Goal: Task Accomplishment & Management: Manage account settings

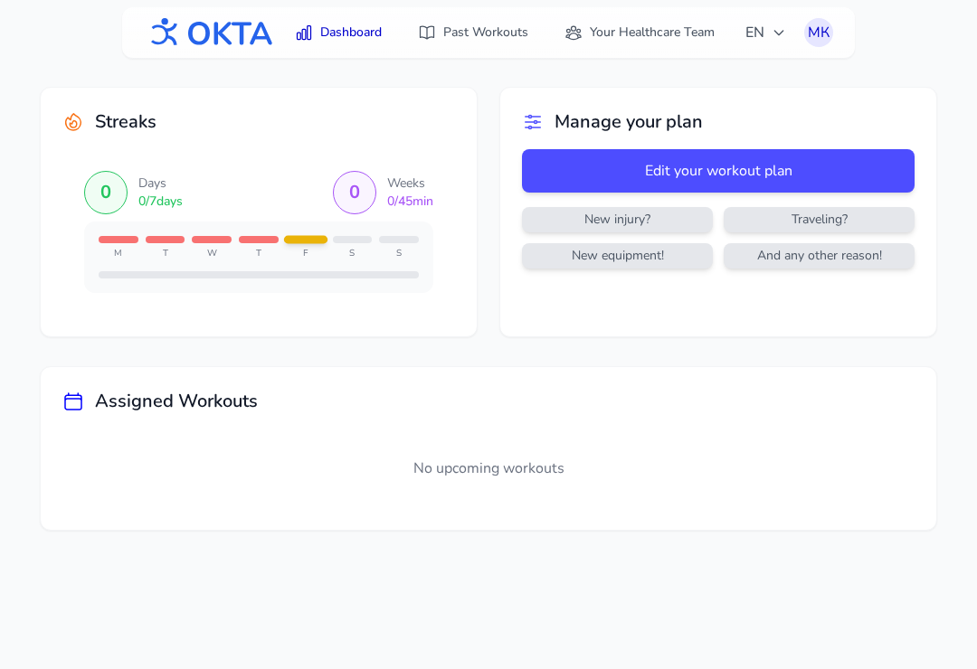
click at [636, 432] on div "No upcoming workouts" at bounding box center [488, 469] width 852 height 80
click at [608, 503] on div "No upcoming workouts" at bounding box center [488, 469] width 852 height 80
click at [788, 164] on button "Edit your workout plan" at bounding box center [718, 170] width 393 height 43
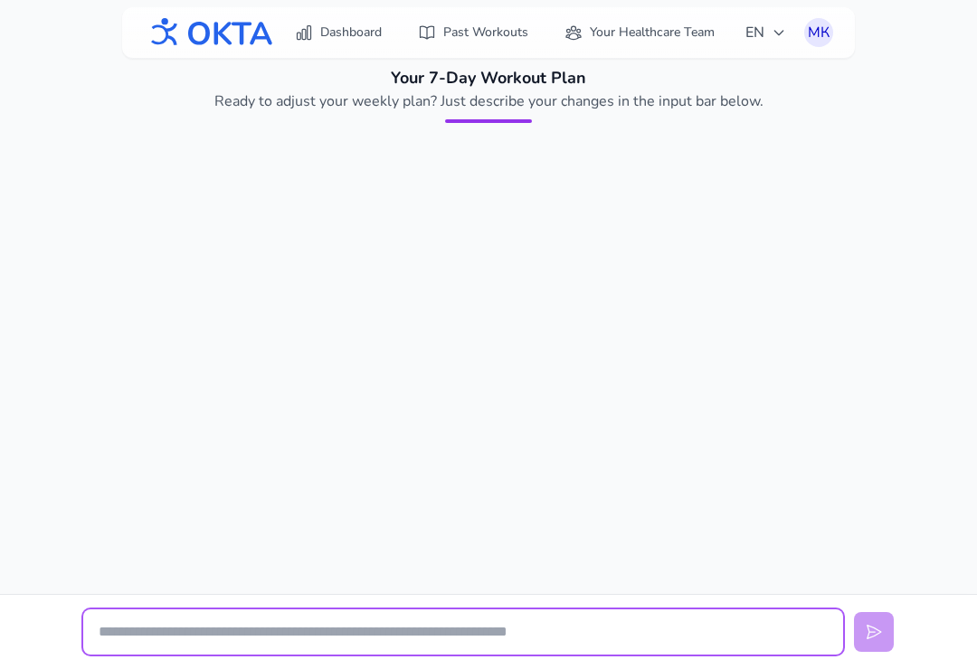
click at [602, 632] on input "text" at bounding box center [463, 632] width 760 height 45
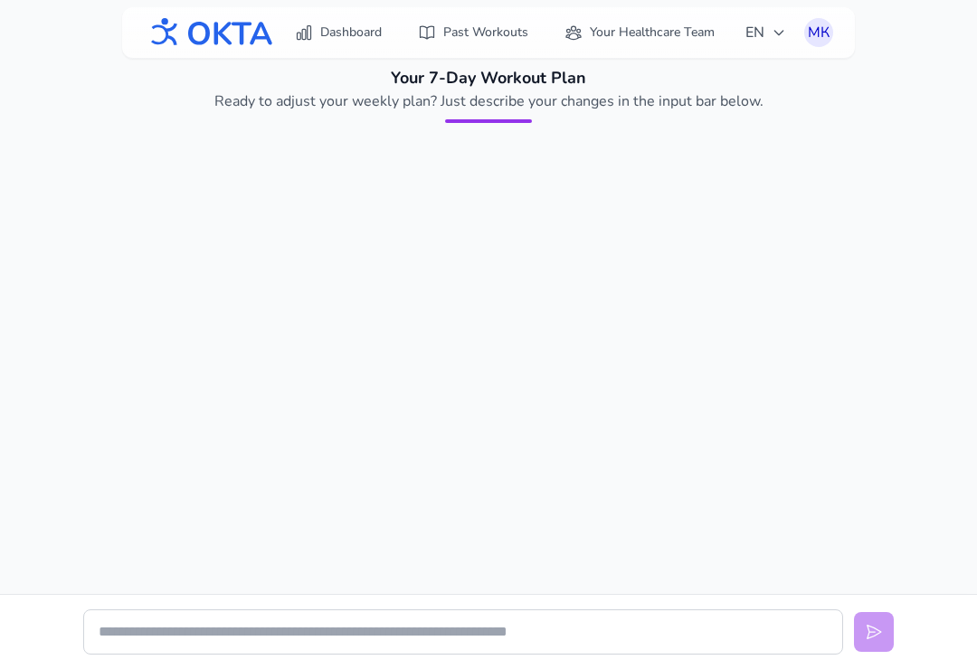
click at [493, 137] on div at bounding box center [488, 173] width 810 height 72
click at [532, 110] on p "Ready to adjust your weekly plan? Just describe your changes in the input bar b…" at bounding box center [489, 101] width 608 height 22
click at [321, 17] on link "Dashboard" at bounding box center [338, 32] width 109 height 33
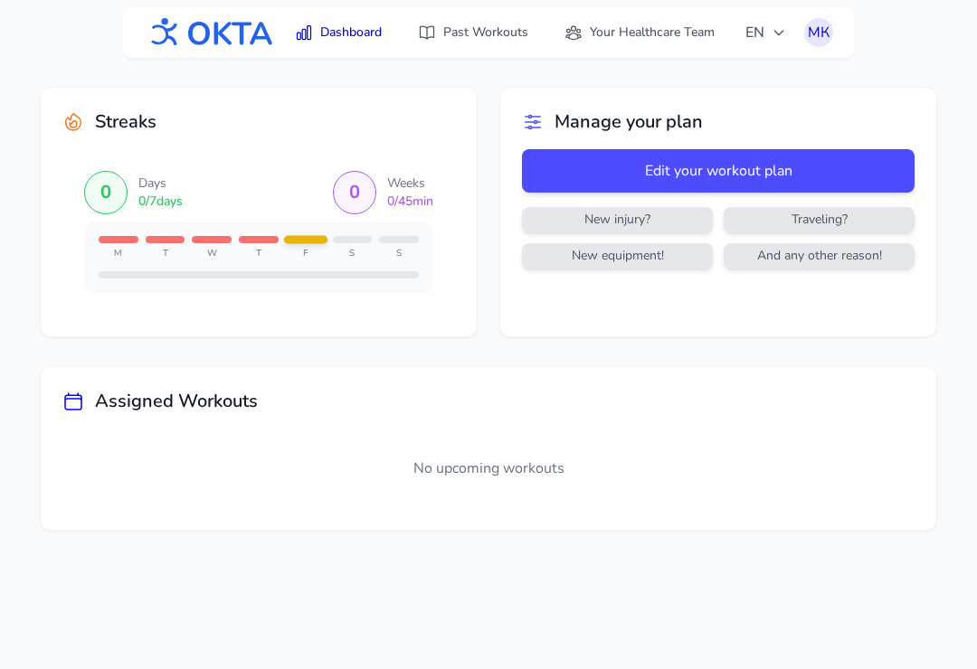
click at [768, 36] on span "EN" at bounding box center [765, 33] width 41 height 22
click at [742, 115] on button "Русский" at bounding box center [710, 110] width 174 height 33
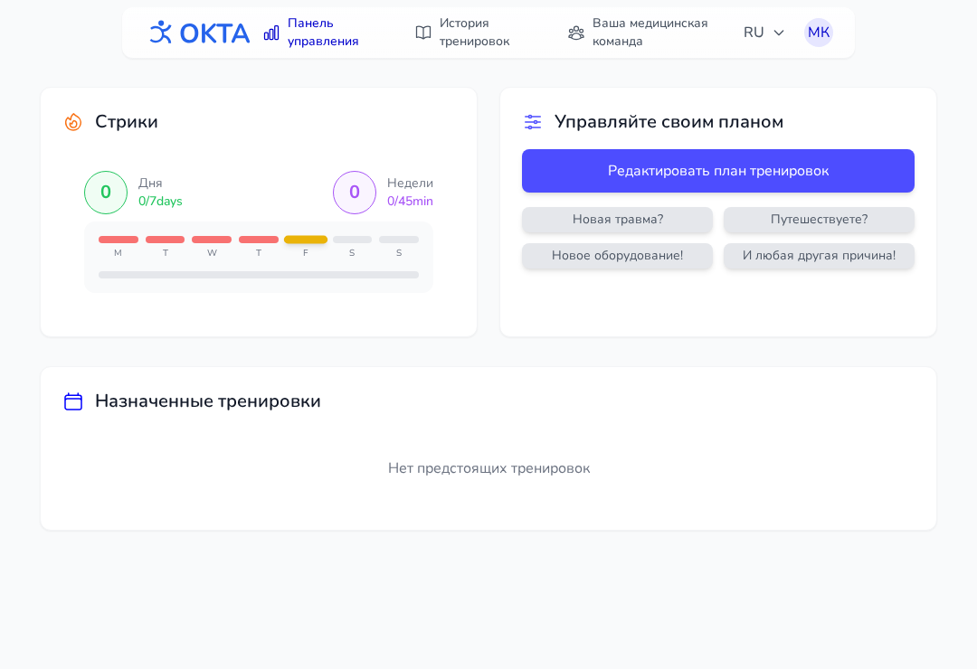
click at [676, 255] on span "Новое оборудование!" at bounding box center [618, 256] width 184 height 18
click at [644, 260] on span "Новое оборудование!" at bounding box center [618, 256] width 184 height 18
click at [639, 260] on span "Новое оборудование!" at bounding box center [618, 256] width 184 height 18
click at [333, 176] on div "0 Недели 0 / 45 min" at bounding box center [383, 192] width 100 height 43
click at [333, 194] on div "0" at bounding box center [354, 192] width 43 height 43
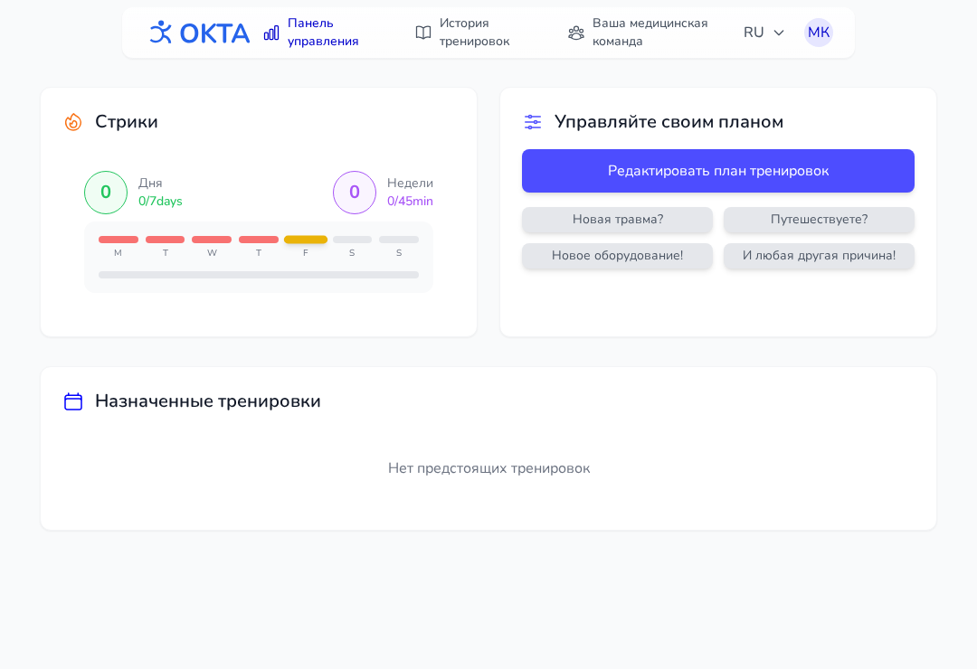
click at [541, 117] on icon at bounding box center [533, 123] width 15 height 14
click at [714, 180] on button "Редактировать план тренировок" at bounding box center [718, 170] width 393 height 43
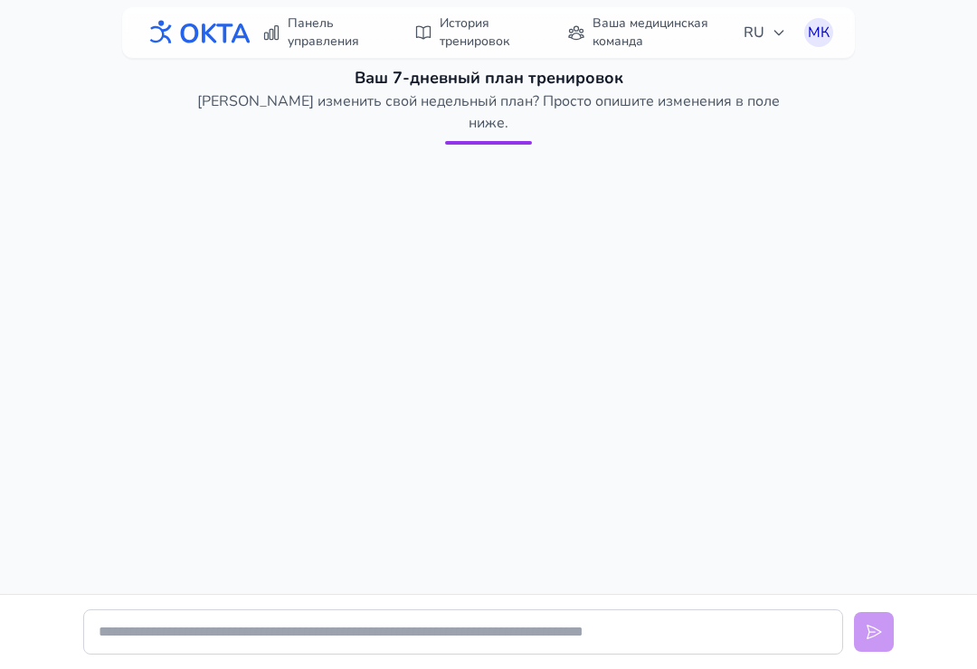
click at [525, 141] on div at bounding box center [488, 143] width 87 height 4
click at [684, 108] on p "Готовы изменить свой недельный план? Просто опишите изменения в поле ниже." at bounding box center [489, 111] width 608 height 43
click at [688, 97] on p "Готовы изменить свой недельный план? Просто опишите изменения в поле ниже." at bounding box center [489, 111] width 608 height 43
click at [679, 106] on p "Готовы изменить свой недельный план? Просто опишите изменения в поле ниже." at bounding box center [489, 111] width 608 height 43
click at [716, 99] on p "Готовы изменить свой недельный план? Просто опишите изменения в поле ниже." at bounding box center [489, 111] width 608 height 43
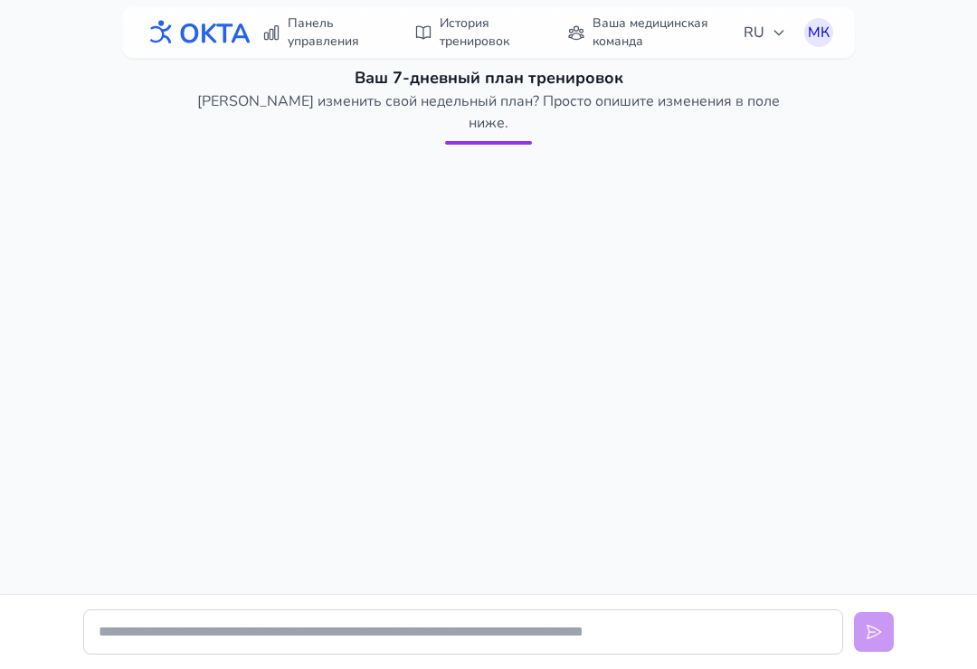
click at [255, 136] on div "Ваш 7-дневный план тренировок Готовы изменить свой недельный план? Просто опиши…" at bounding box center [488, 148] width 810 height 166
click at [710, 117] on div "Ваш 7-дневный план тренировок Готовы изменить свой недельный план? Просто опиши…" at bounding box center [488, 105] width 810 height 80
click at [250, 110] on p "Готовы изменить свой недельный план? Просто опишите изменения в поле ниже." at bounding box center [489, 111] width 608 height 43
click at [254, 110] on p "Готовы изменить свой недельный план? Просто опишите изменения в поле ниже." at bounding box center [489, 111] width 608 height 43
click at [251, 112] on div "Ваш 7-дневный план тренировок Готовы изменить свой недельный план? Просто опиши…" at bounding box center [488, 105] width 810 height 80
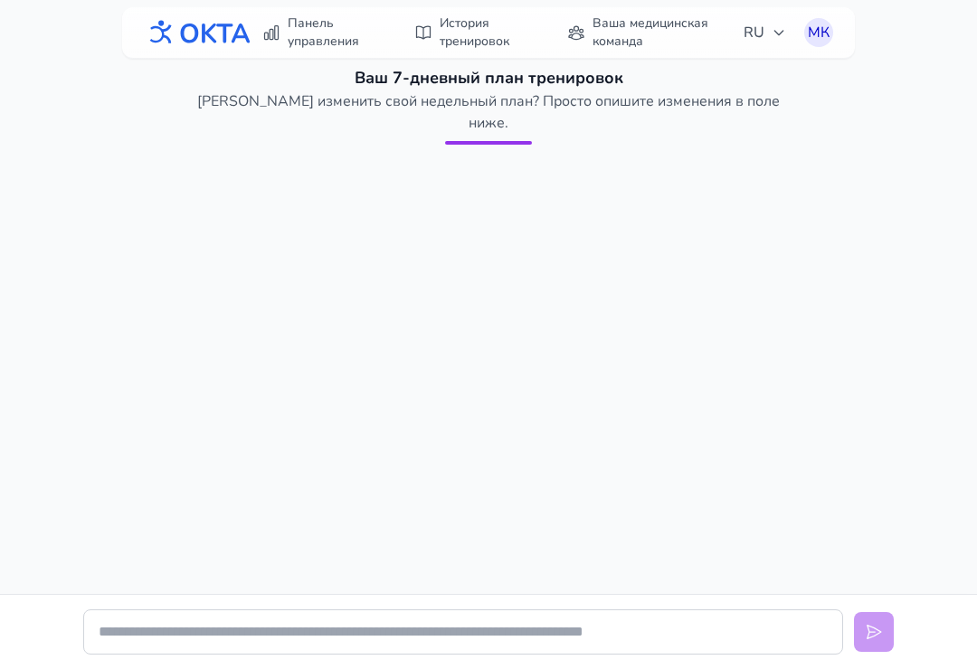
click at [705, 119] on div "Ваш 7-дневный план тренировок Готовы изменить свой недельный план? Просто опиши…" at bounding box center [488, 105] width 810 height 80
click at [258, 108] on p "Готовы изменить свой недельный план? Просто опишите изменения в поле ниже." at bounding box center [489, 111] width 608 height 43
click at [260, 159] on div at bounding box center [488, 195] width 810 height 72
click at [259, 131] on div "Ваш 7-дневный план тренировок Готовы изменить свой недельный план? Просто опиши…" at bounding box center [488, 148] width 810 height 166
click at [254, 123] on div "Ваш 7-дневный план тренировок Готовы изменить свой недельный план? Просто опиши…" at bounding box center [488, 148] width 810 height 166
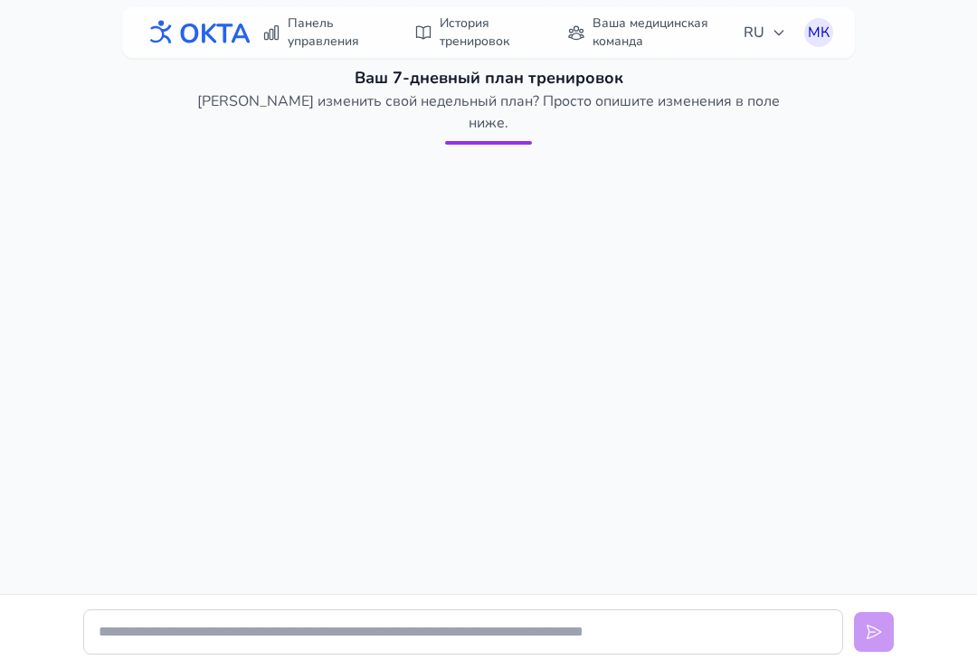
click at [253, 112] on div "Ваш 7-дневный план тренировок Готовы изменить свой недельный план? Просто опиши…" at bounding box center [488, 105] width 810 height 80
click at [694, 121] on div "Ваш 7-дневный план тренировок Готовы изменить свой недельный план? Просто опиши…" at bounding box center [488, 105] width 810 height 80
click at [257, 122] on div "Ваш 7-дневный план тренировок Готовы изменить свой недельный план? Просто опиши…" at bounding box center [488, 105] width 810 height 80
click at [691, 126] on div "Ваш 7-дневный план тренировок Готовы изменить свой недельный план? Просто опиши…" at bounding box center [488, 148] width 810 height 166
click at [263, 108] on p "Готовы изменить свой недельный план? Просто опишите изменения в поле ниже." at bounding box center [489, 111] width 608 height 43
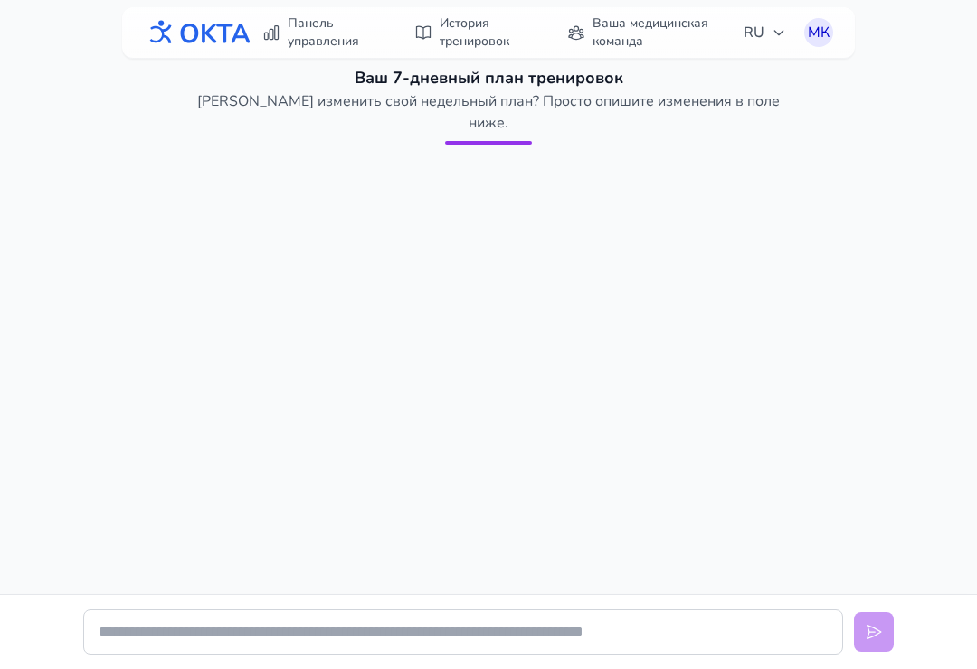
click at [686, 123] on div "Ваш 7-дневный план тренировок Готовы изменить свой недельный план? Просто опиши…" at bounding box center [488, 148] width 810 height 166
click at [685, 123] on div "Ваш 7-дневный план тренировок Готовы изменить свой недельный план? Просто опиши…" at bounding box center [488, 148] width 810 height 166
click at [691, 123] on div "Ваш 7-дневный план тренировок Готовы изменить свой недельный план? Просто опиши…" at bounding box center [488, 148] width 810 height 166
click at [252, 129] on div "Ваш 7-дневный план тренировок Готовы изменить свой недельный план? Просто опиши…" at bounding box center [488, 148] width 810 height 166
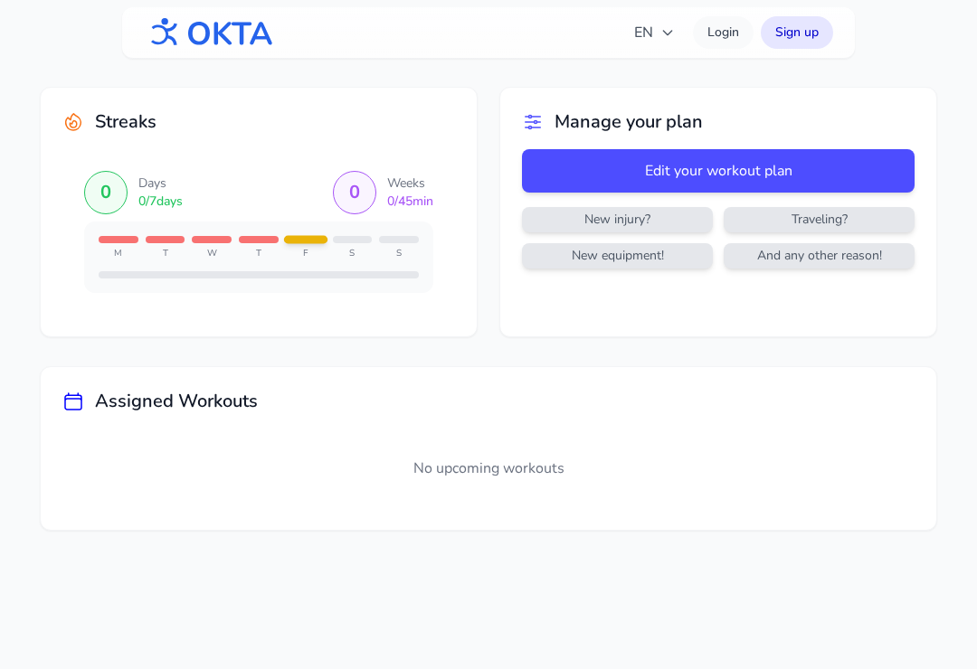
click at [564, 455] on div "No upcoming workouts" at bounding box center [488, 469] width 852 height 80
click at [640, 438] on div "No upcoming workouts" at bounding box center [488, 469] width 852 height 80
click at [657, 33] on span "EN" at bounding box center [654, 33] width 41 height 22
click at [661, 123] on button "Русский" at bounding box center [599, 110] width 174 height 33
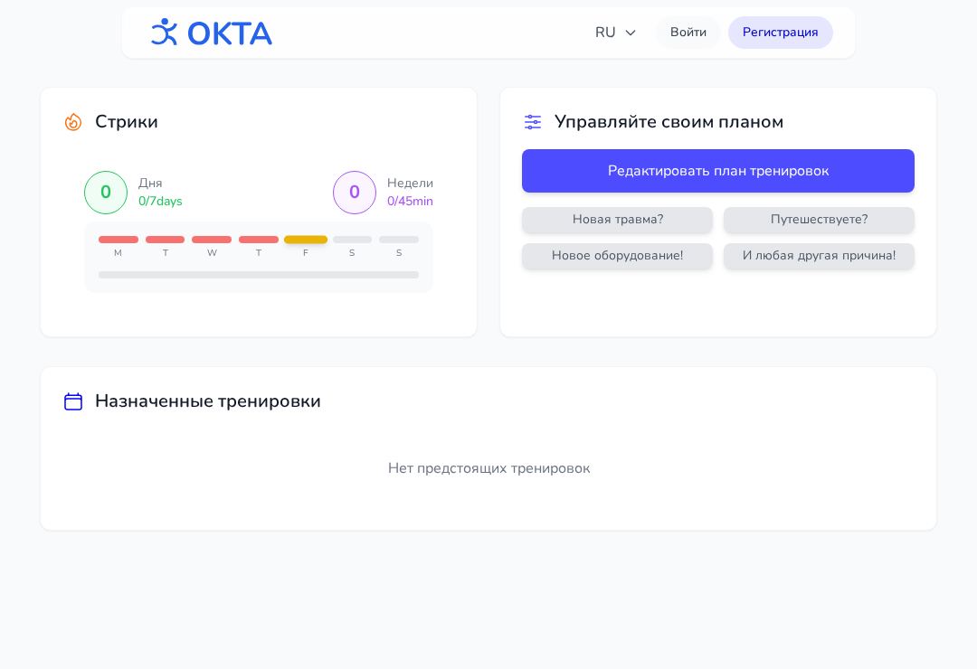
click at [687, 31] on link "Войти" at bounding box center [688, 32] width 65 height 33
click at [696, 34] on link "Войти" at bounding box center [688, 32] width 65 height 33
click at [684, 43] on link "Войти" at bounding box center [688, 32] width 65 height 33
click at [773, 38] on link "Регистрация" at bounding box center [780, 32] width 105 height 33
click at [513, 451] on div "Нет предстоящих тренировок" at bounding box center [488, 469] width 852 height 80
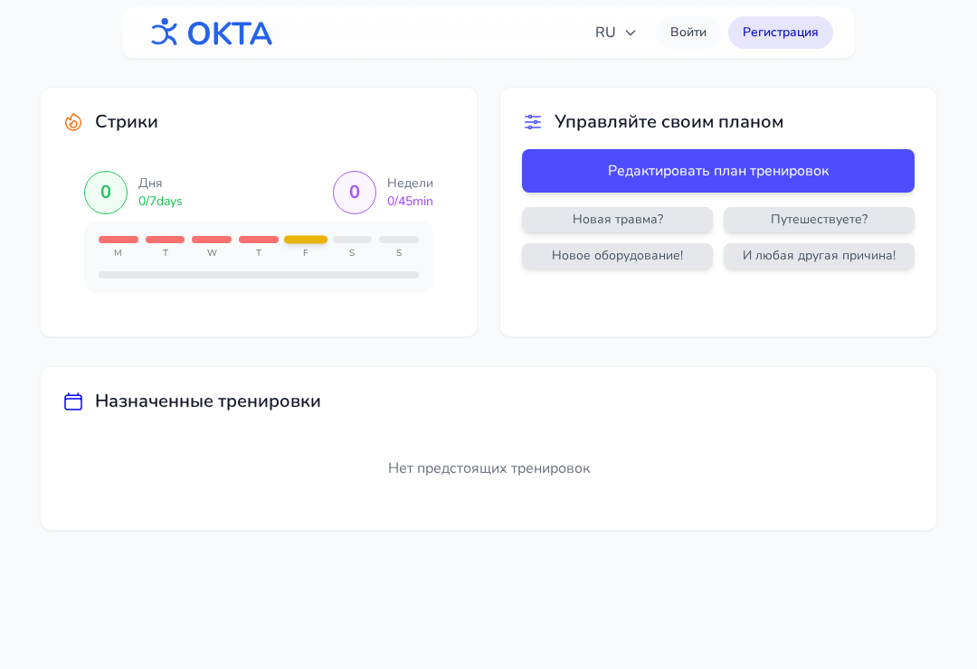
click at [586, 495] on div "Нет предстоящих тренировок" at bounding box center [488, 469] width 852 height 80
click at [718, 150] on button "Редактировать план тренировок" at bounding box center [718, 170] width 393 height 43
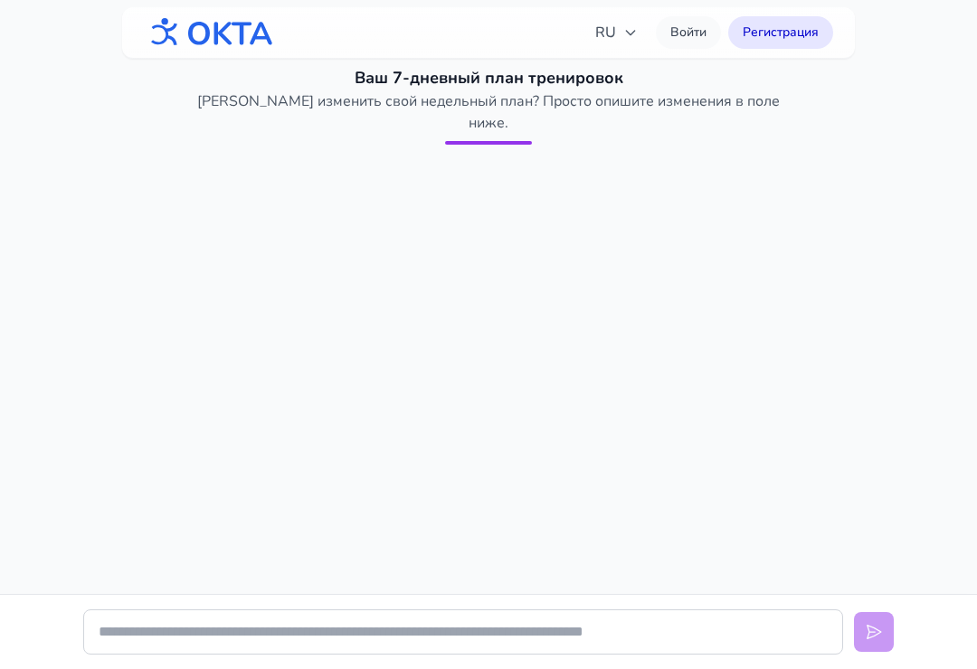
click at [694, 26] on link "Войти" at bounding box center [688, 32] width 65 height 33
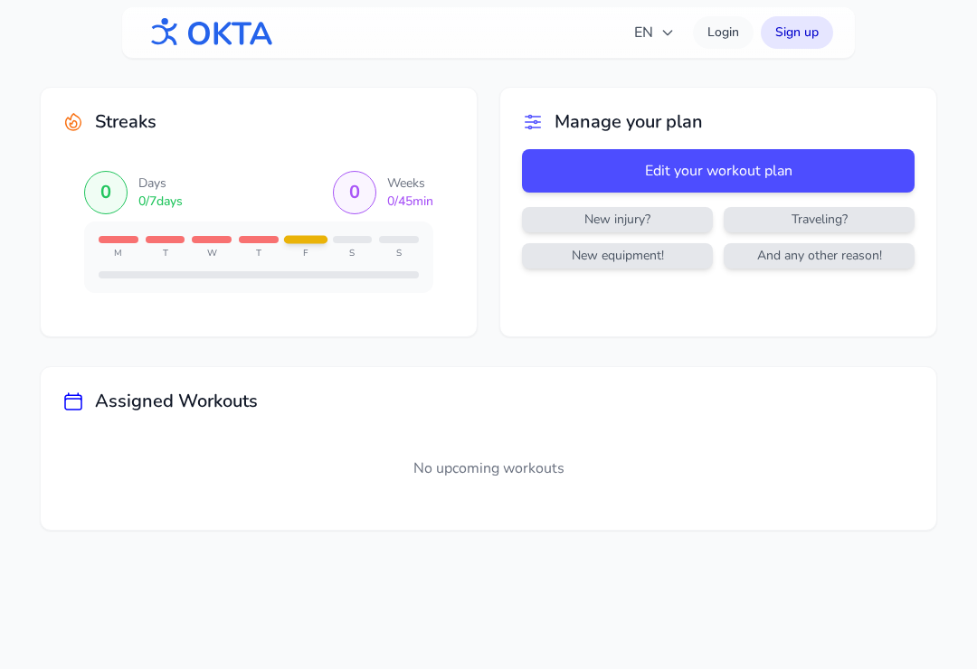
click at [721, 29] on link "Login" at bounding box center [723, 32] width 61 height 33
click at [900, 423] on div "Assigned Workouts No upcoming workouts" at bounding box center [488, 448] width 895 height 163
click at [694, 220] on span "New injury?" at bounding box center [618, 220] width 184 height 18
click at [693, 220] on span "New injury?" at bounding box center [618, 220] width 184 height 18
click at [693, 224] on span "New injury?" at bounding box center [618, 220] width 184 height 18
